Goal: Task Accomplishment & Management: Manage account settings

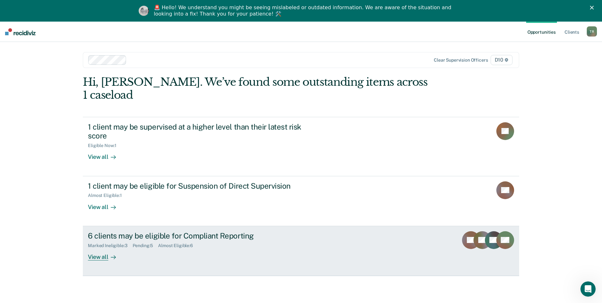
click at [124, 231] on div "6 clients may be eligible for Compliant Reporting" at bounding box center [199, 235] width 223 height 9
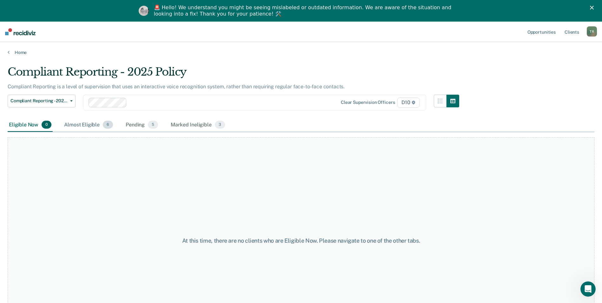
click at [84, 124] on div "Almost Eligible 6" at bounding box center [88, 125] width 51 height 14
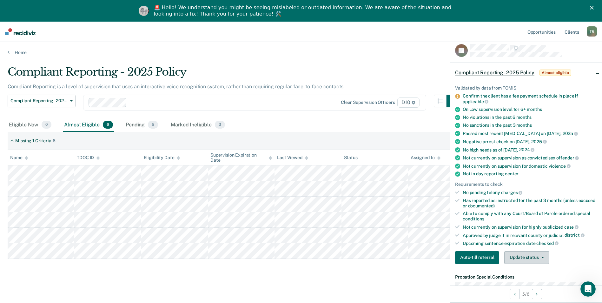
click at [541, 257] on icon "button" at bounding box center [542, 257] width 3 height 1
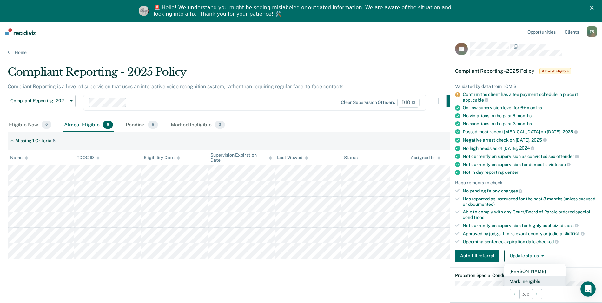
click at [537, 280] on button "Mark Ineligible" at bounding box center [534, 281] width 61 height 10
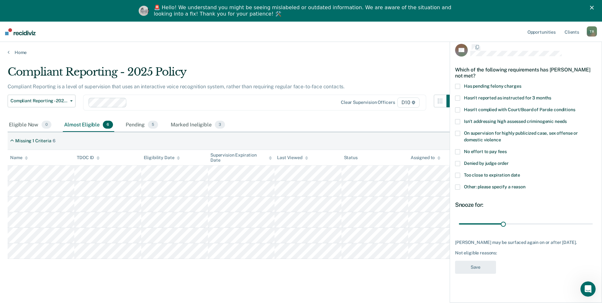
scroll to position [0, 0]
drag, startPoint x: 504, startPoint y: 223, endPoint x: 600, endPoint y: 224, distance: 96.2
type input "90"
click at [593, 224] on input "range" at bounding box center [526, 224] width 134 height 11
click at [458, 164] on span at bounding box center [457, 164] width 5 height 5
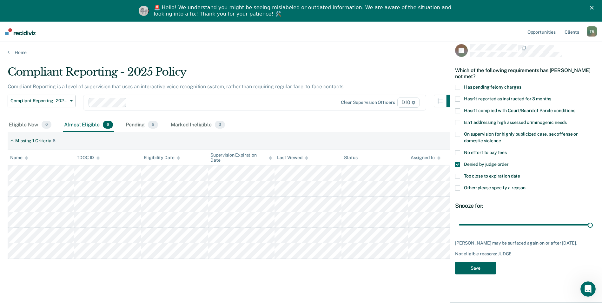
click at [484, 273] on button "Save" at bounding box center [475, 268] width 41 height 13
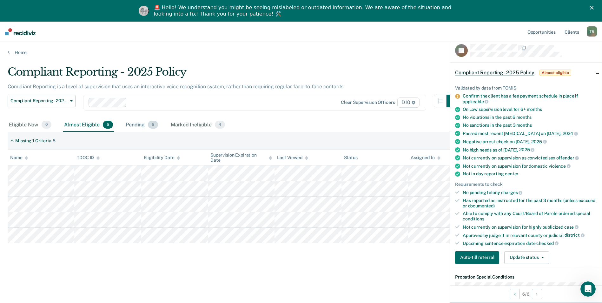
click at [137, 126] on div "Pending 5" at bounding box center [141, 125] width 35 height 14
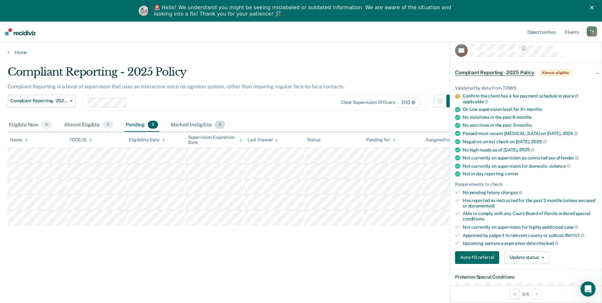
click at [189, 127] on div "Marked Ineligible 4" at bounding box center [197, 125] width 57 height 14
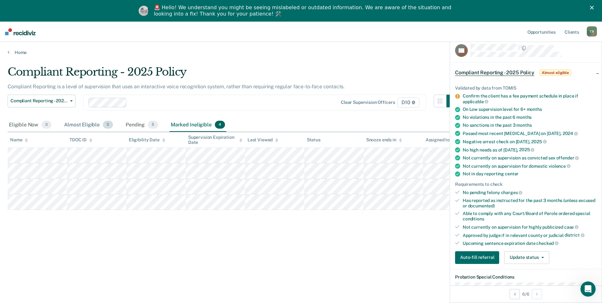
click at [90, 127] on div "Almost Eligible 5" at bounding box center [88, 125] width 51 height 14
